Goal: Task Accomplishment & Management: Use online tool/utility

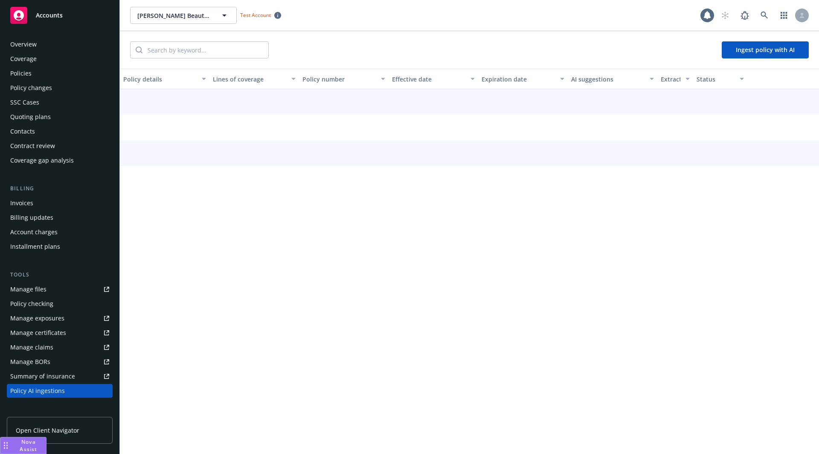
scroll to position [130, 0]
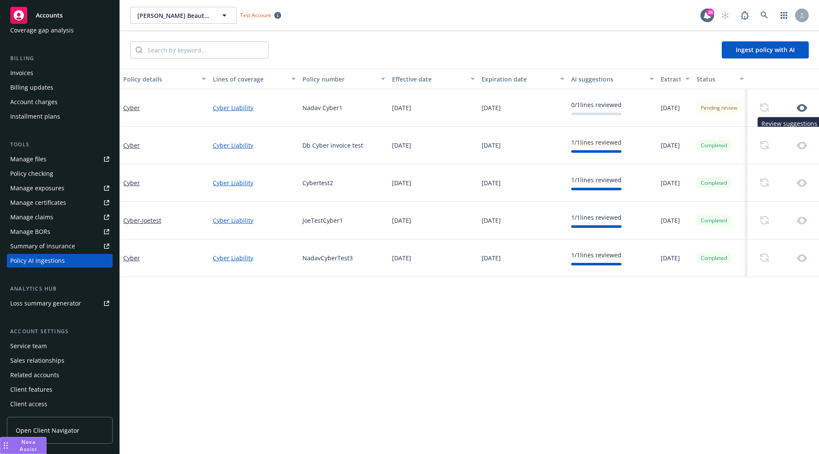
click at [801, 109] on icon "button" at bounding box center [802, 108] width 10 height 10
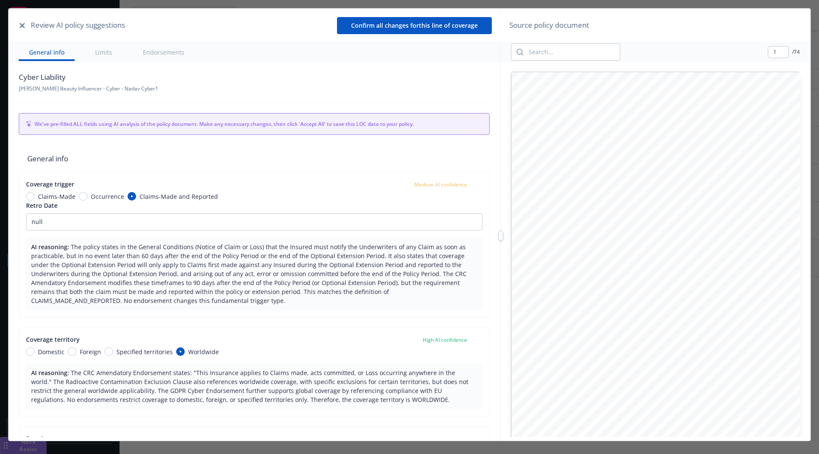
type textarea "x"
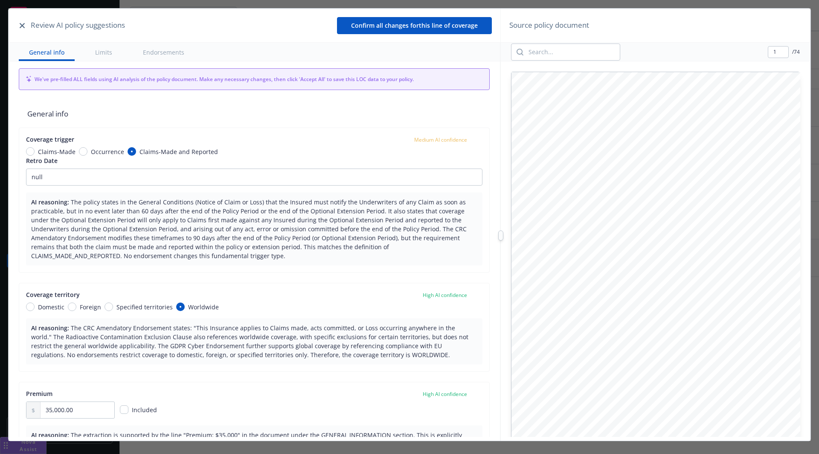
scroll to position [48, 0]
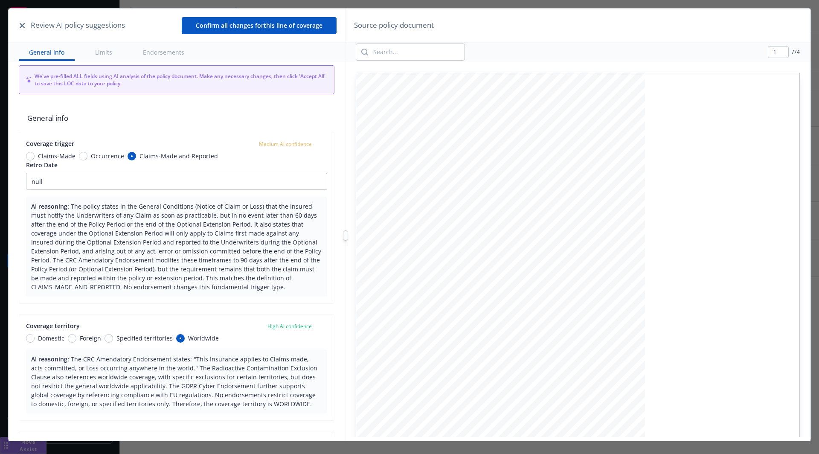
click at [346, 253] on div at bounding box center [346, 236] width 0 height 454
click at [392, 51] on input "search" at bounding box center [418, 52] width 96 height 16
type input "miru"
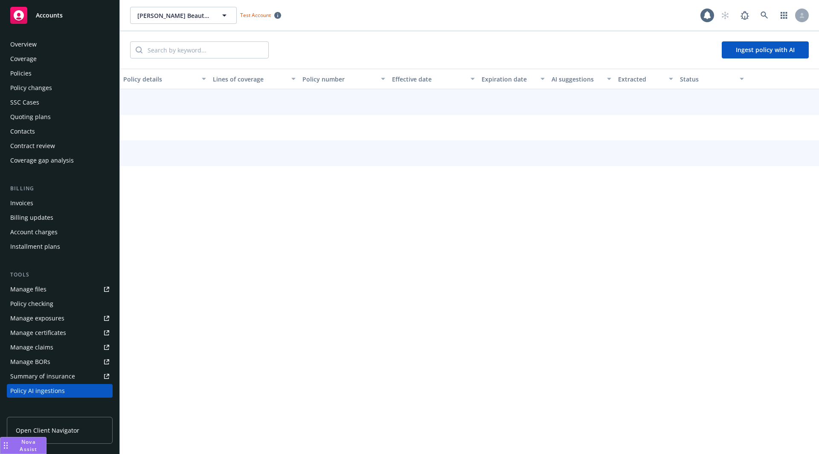
scroll to position [130, 0]
